Goal: Transaction & Acquisition: Purchase product/service

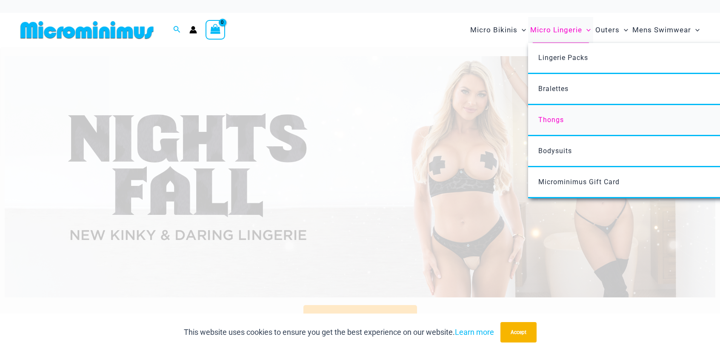
click at [556, 120] on span "Thongs" at bounding box center [551, 120] width 26 height 8
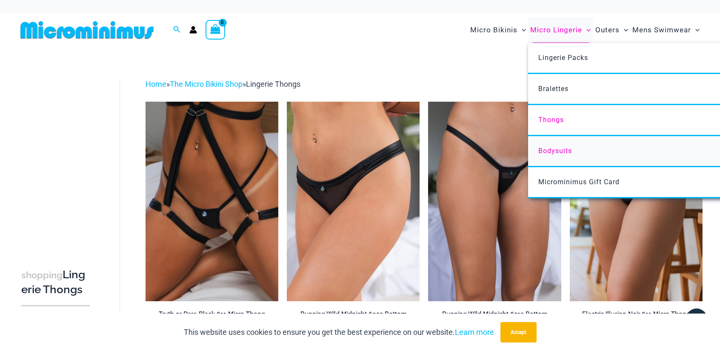
click at [563, 150] on span "Bodysuits" at bounding box center [555, 151] width 34 height 8
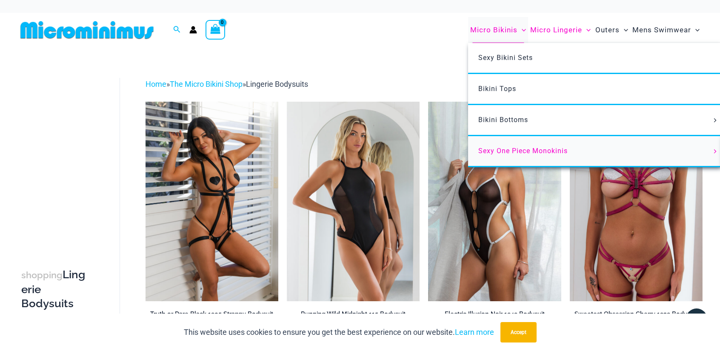
click at [505, 154] on span "Sexy One Piece Monokinis" at bounding box center [522, 151] width 89 height 8
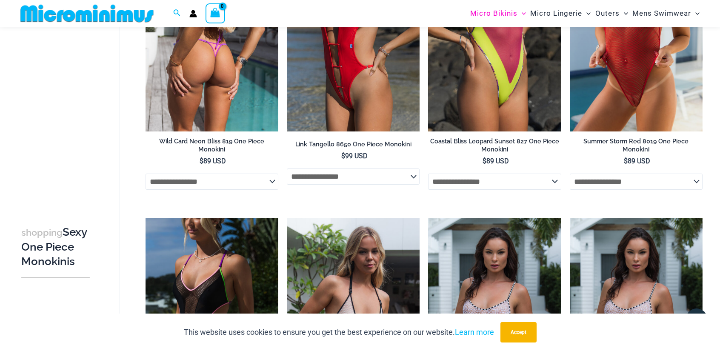
scroll to position [332, 0]
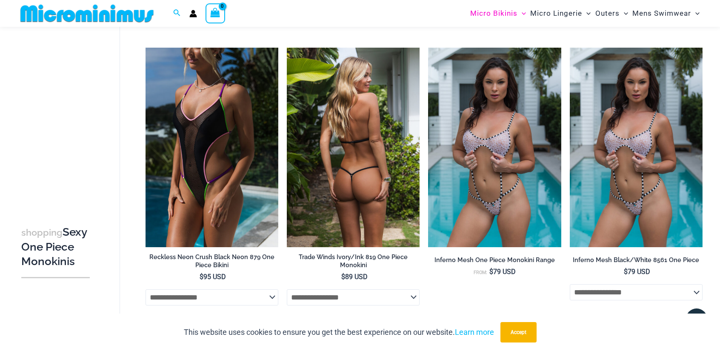
click at [368, 198] on img at bounding box center [353, 147] width 133 height 199
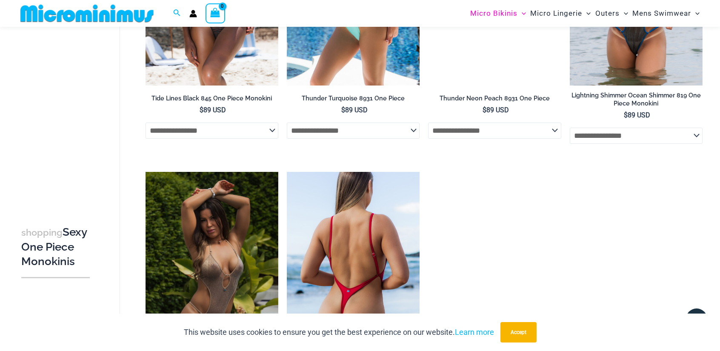
scroll to position [1182, 0]
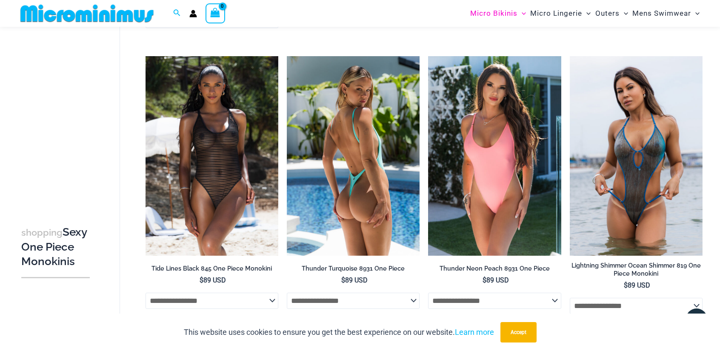
click at [363, 149] on img at bounding box center [353, 155] width 133 height 199
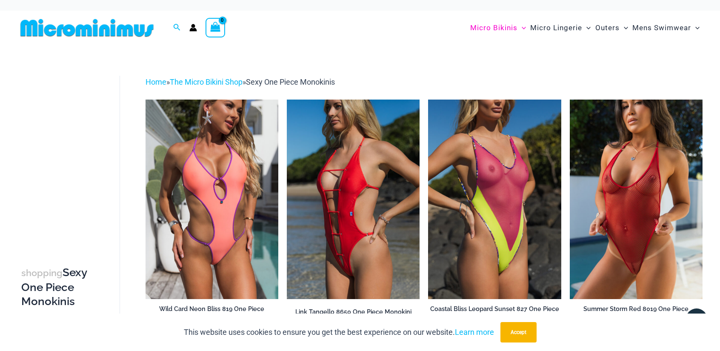
scroll to position [0, 0]
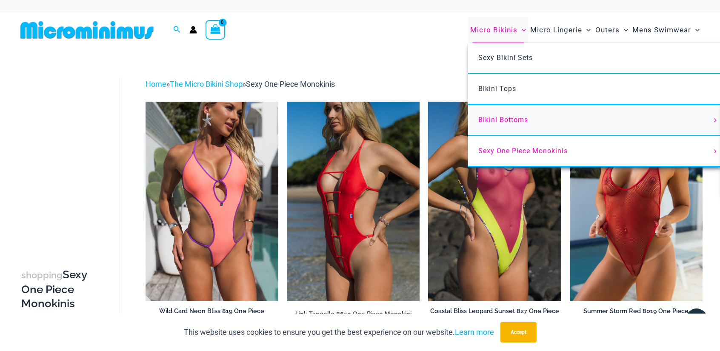
click at [501, 120] on span "Bikini Bottoms" at bounding box center [503, 120] width 50 height 8
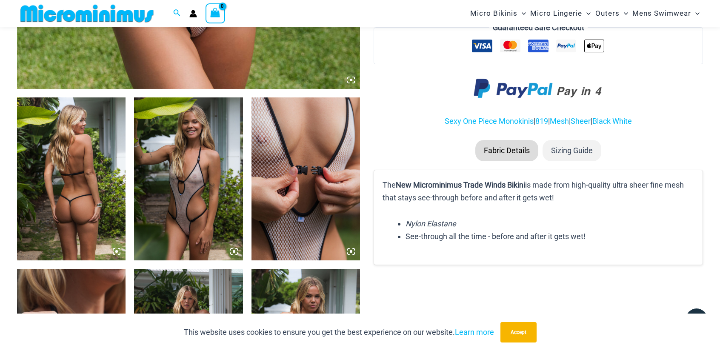
scroll to position [673, 0]
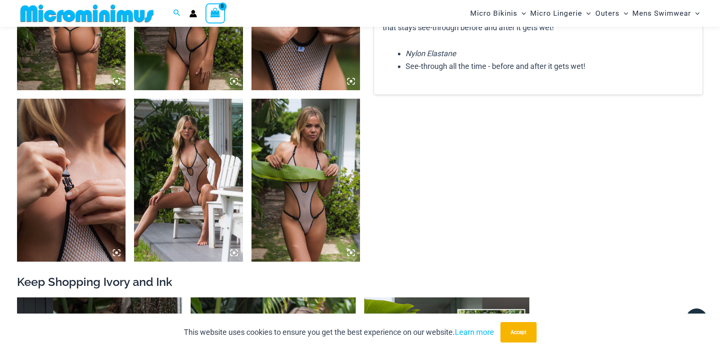
click at [301, 225] on img at bounding box center [306, 180] width 109 height 163
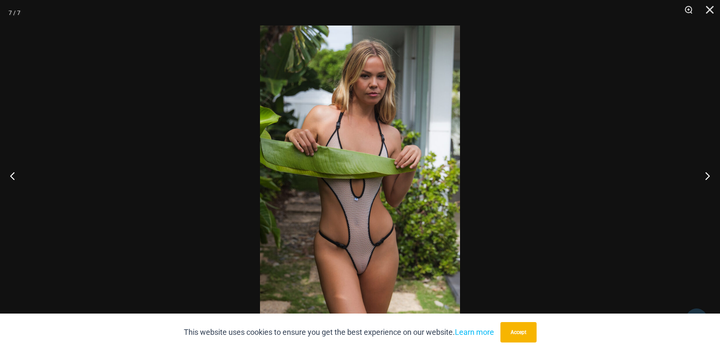
click at [352, 242] on img at bounding box center [360, 176] width 200 height 300
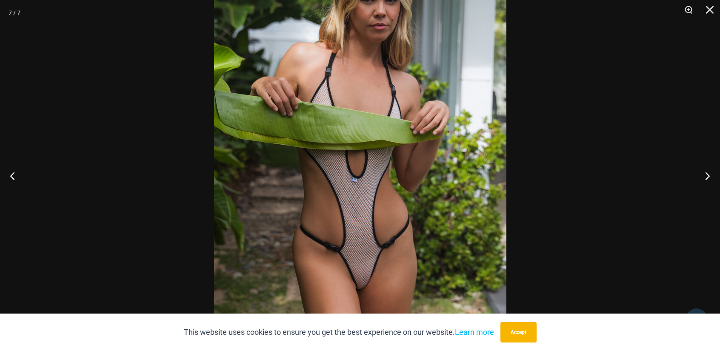
click at [383, 249] on img at bounding box center [360, 145] width 292 height 438
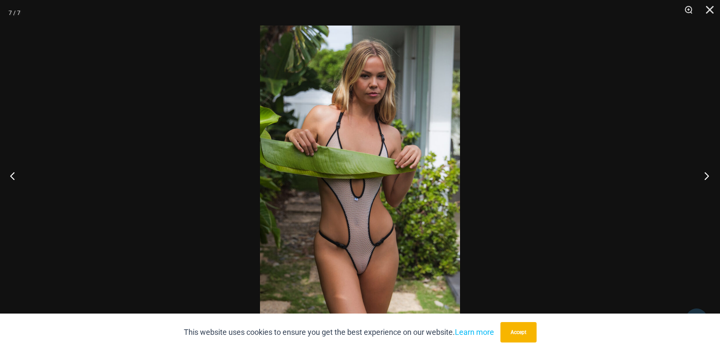
click at [710, 175] on button "Next" at bounding box center [704, 176] width 32 height 43
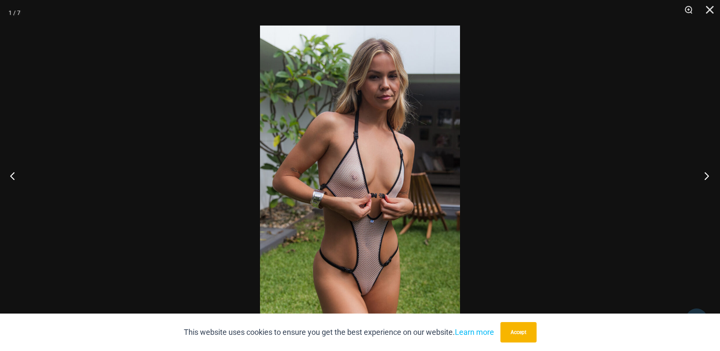
click at [710, 175] on button "Next" at bounding box center [704, 176] width 32 height 43
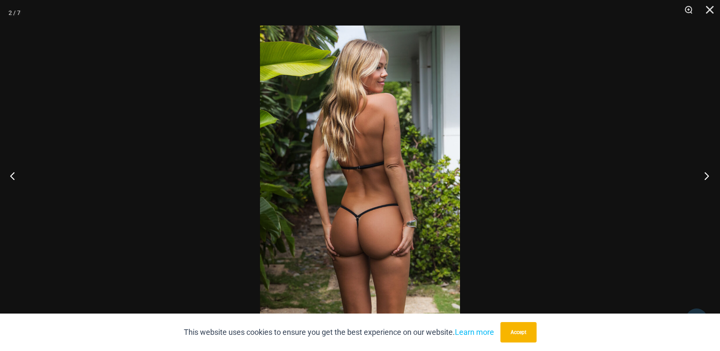
click at [710, 175] on button "Next" at bounding box center [704, 176] width 32 height 43
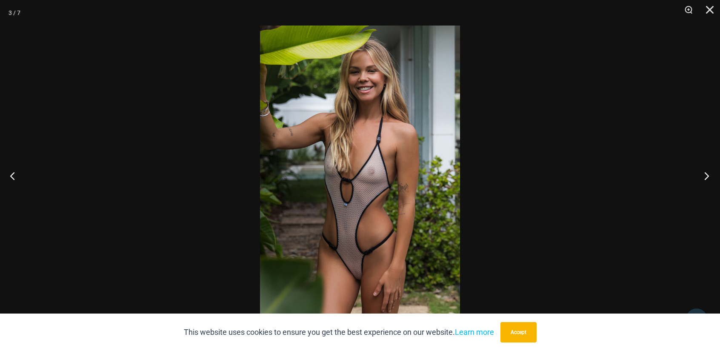
click at [710, 175] on button "Next" at bounding box center [704, 176] width 32 height 43
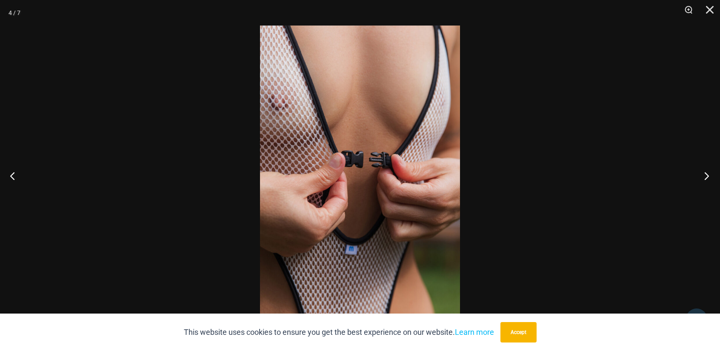
click at [710, 175] on button "Next" at bounding box center [704, 176] width 32 height 43
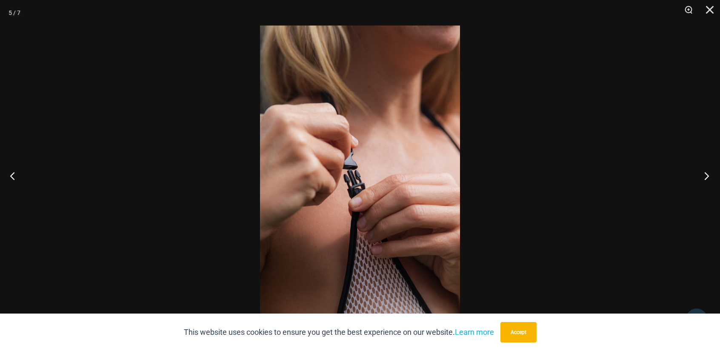
click at [710, 175] on button "Next" at bounding box center [704, 176] width 32 height 43
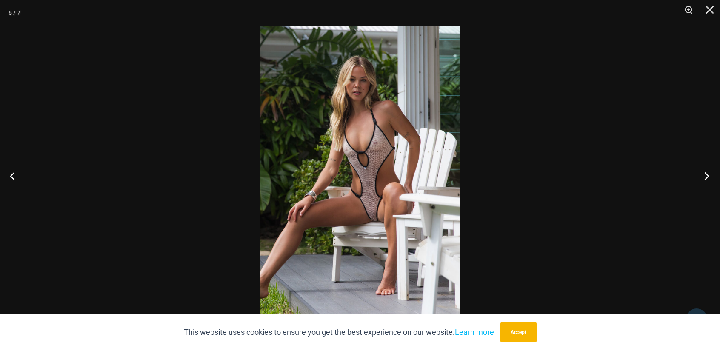
click at [710, 175] on button "Next" at bounding box center [704, 176] width 32 height 43
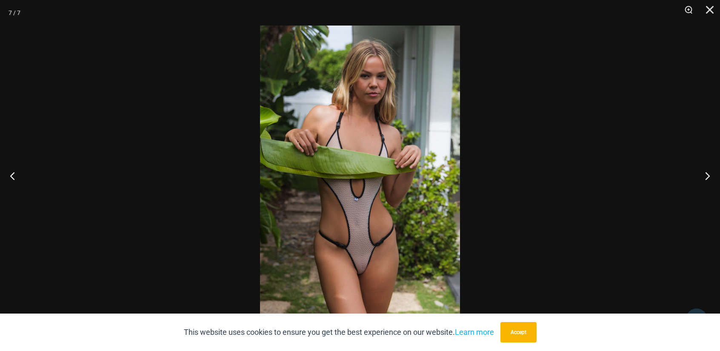
click at [550, 173] on div at bounding box center [360, 175] width 720 height 351
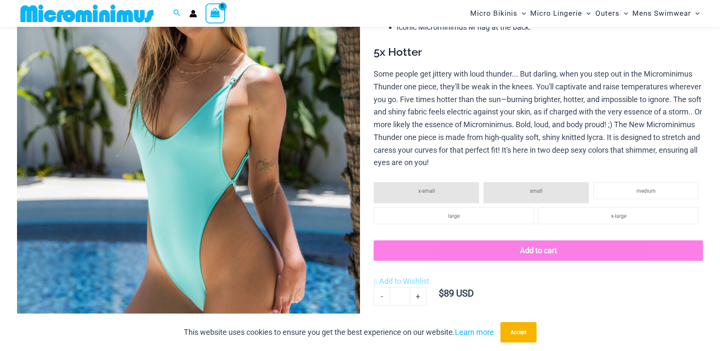
scroll to position [163, 0]
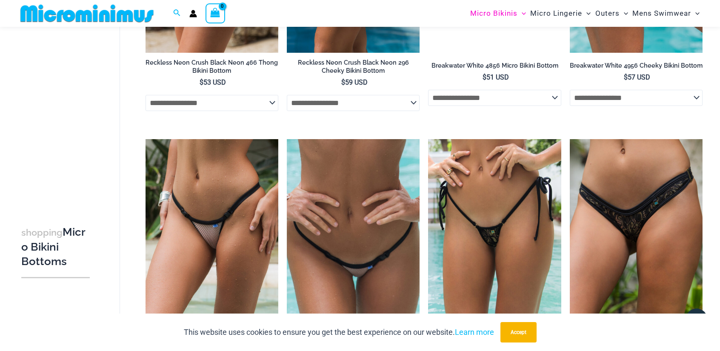
scroll to position [1354, 0]
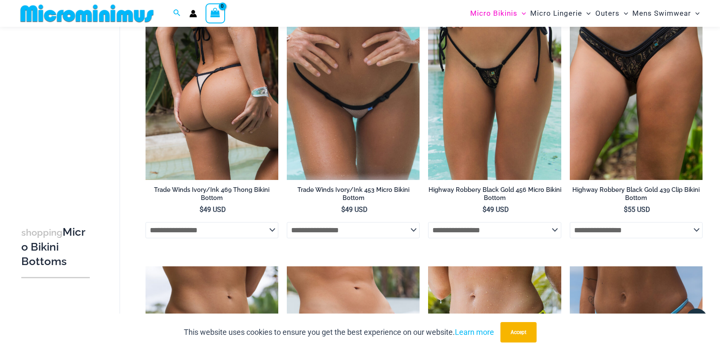
click at [221, 108] on img at bounding box center [212, 79] width 133 height 199
